Goal: Find specific page/section: Find specific page/section

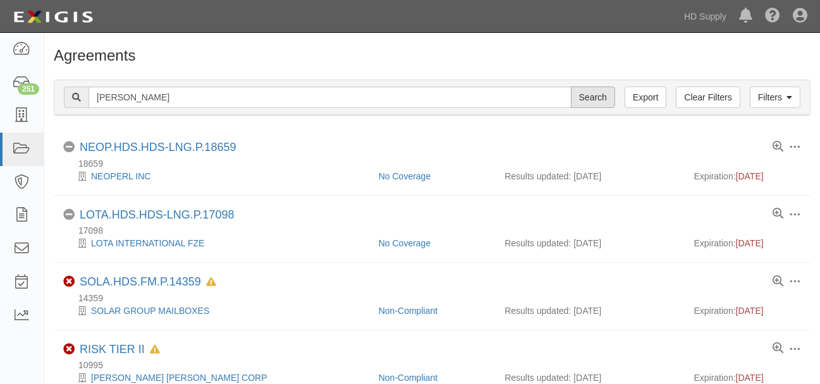
type input "gibby"
click at [594, 99] on input "Search" at bounding box center [593, 97] width 44 height 21
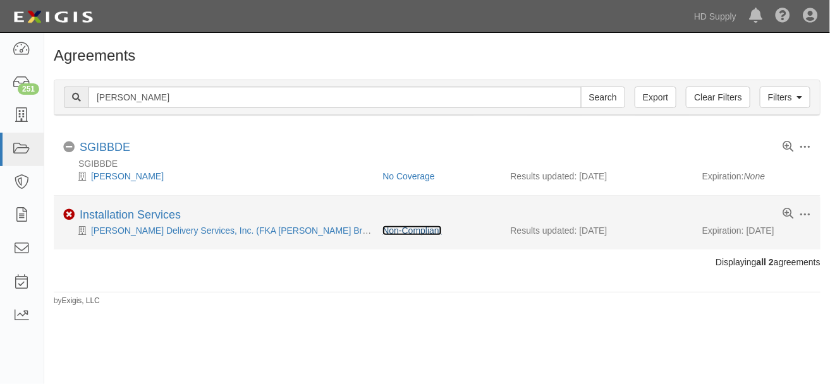
click at [418, 231] on link "Non-Compliant" at bounding box center [411, 231] width 59 height 10
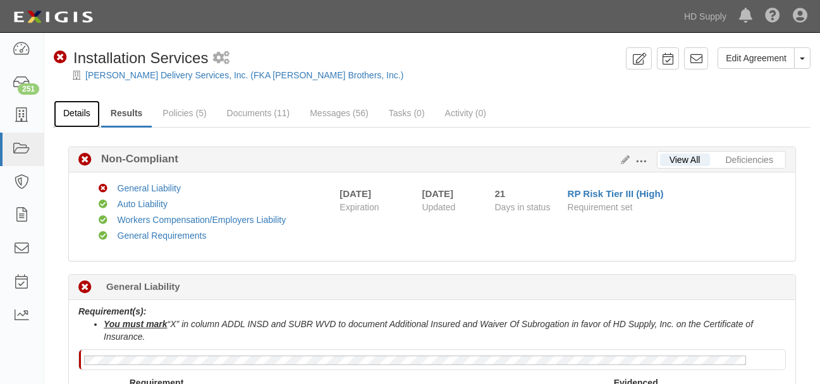
click at [76, 109] on link "Details" at bounding box center [77, 113] width 46 height 27
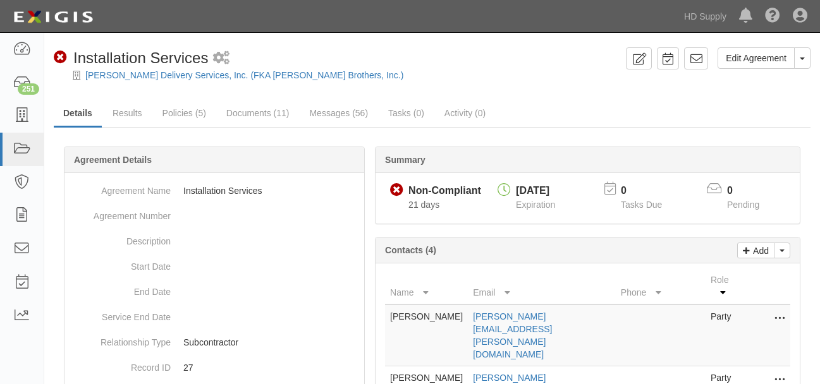
scroll to position [186, 0]
